Goal: Information Seeking & Learning: Learn about a topic

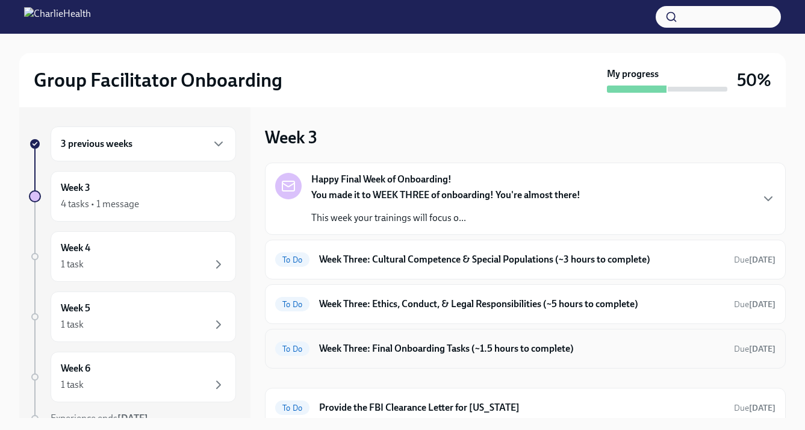
scroll to position [136, 0]
click at [346, 260] on h6 "Week Three: Cultural Competence & Special Populations (~3 hours to complete)" at bounding box center [521, 259] width 405 height 13
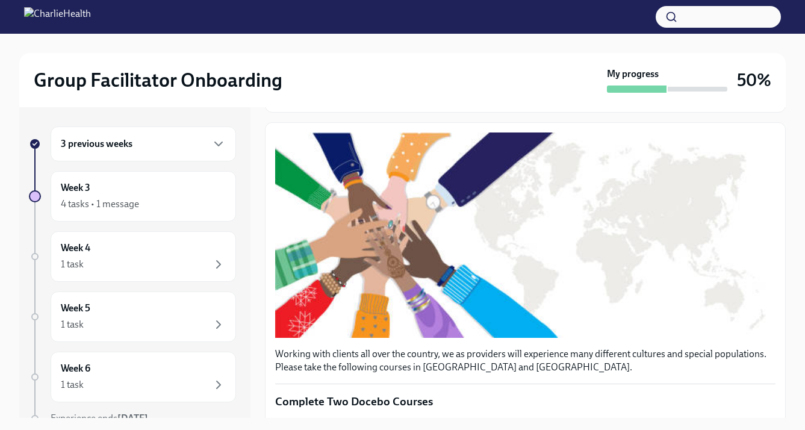
scroll to position [7, 0]
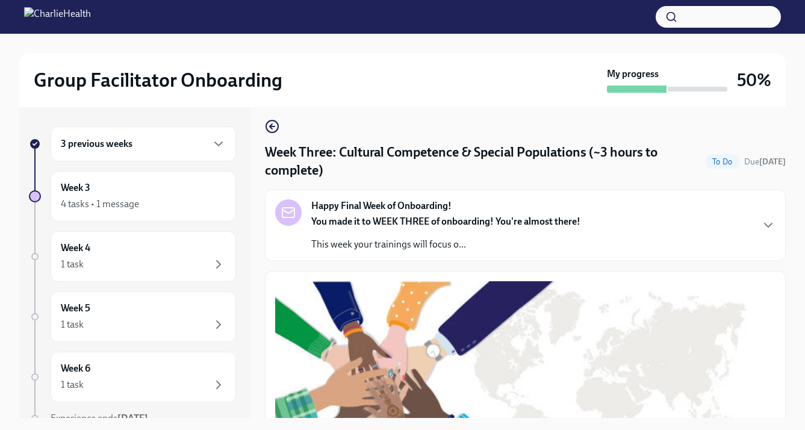
click at [391, 238] on p "This week your trainings will focus o..." at bounding box center [445, 244] width 269 height 13
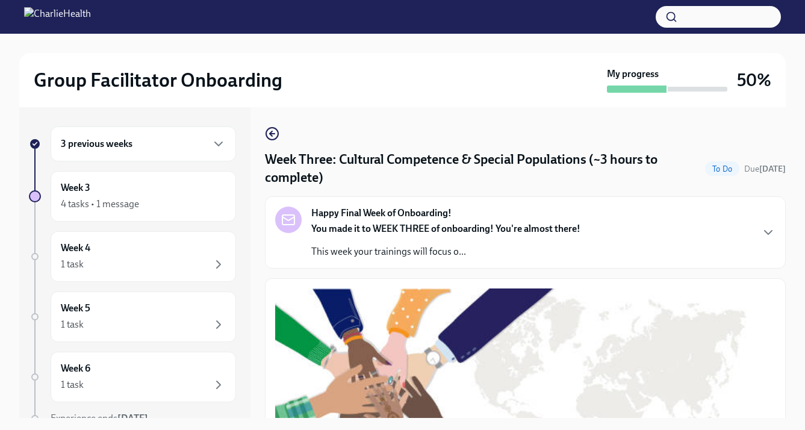
click at [130, 151] on div "3 previous weeks" at bounding box center [143, 143] width 185 height 35
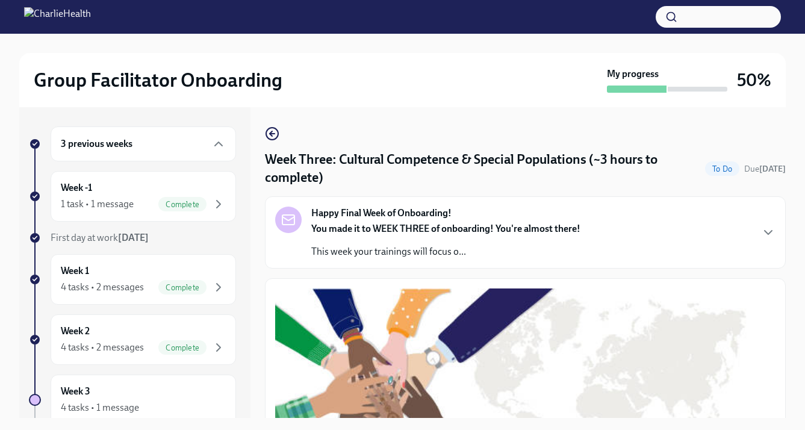
scroll to position [22, 0]
